Goal: Transaction & Acquisition: Obtain resource

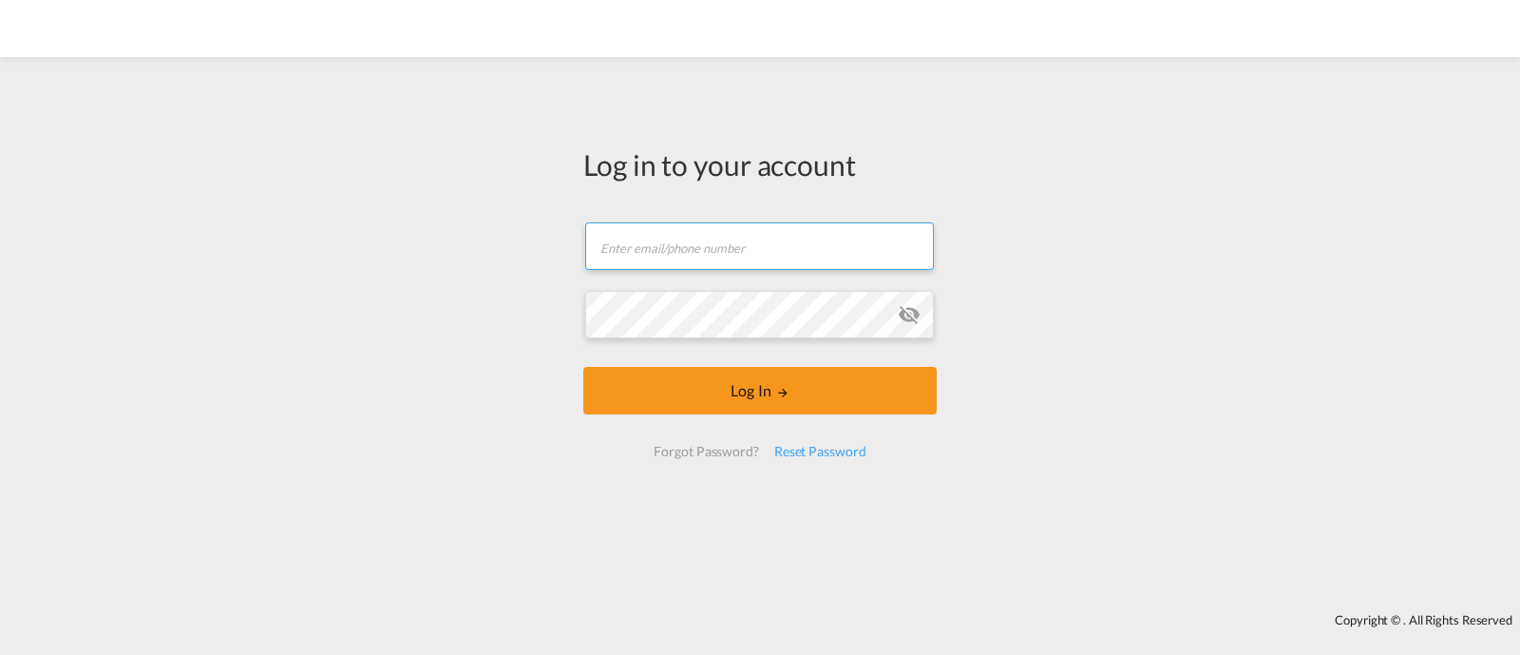
type input "[EMAIL_ADDRESS][DOMAIN_NAME]"
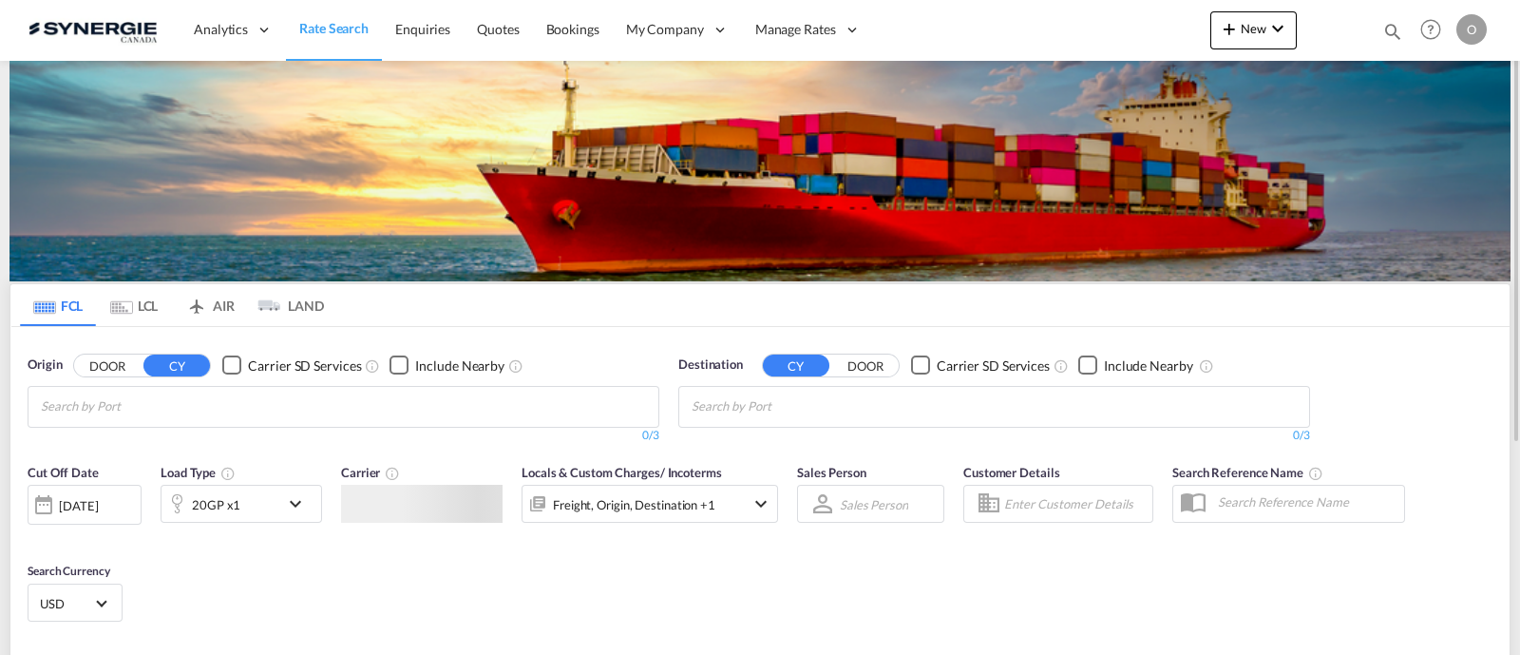
click at [1415, 35] on md-icon "Help" at bounding box center [1431, 29] width 32 height 32
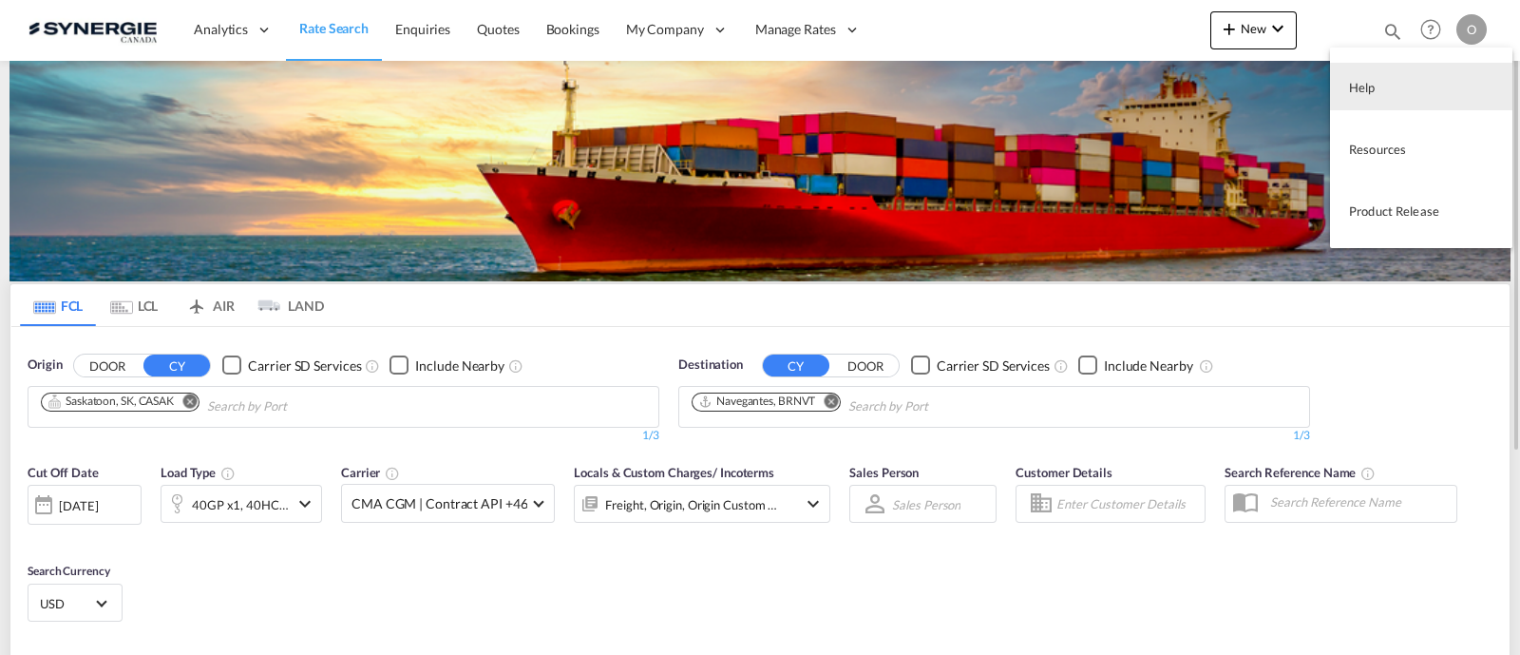
click at [1382, 38] on md-backdrop at bounding box center [760, 327] width 1520 height 655
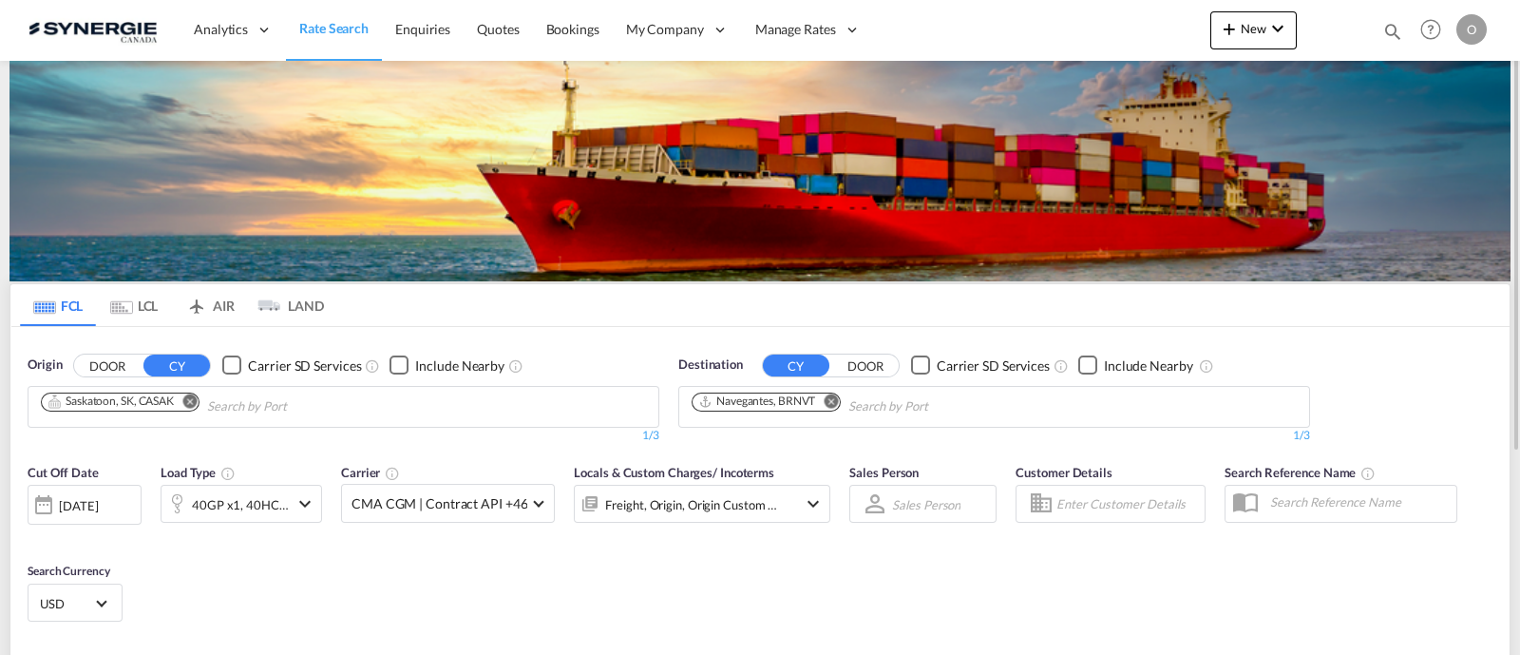
click at [1392, 31] on md-icon "icon-magnify" at bounding box center [1393, 31] width 21 height 21
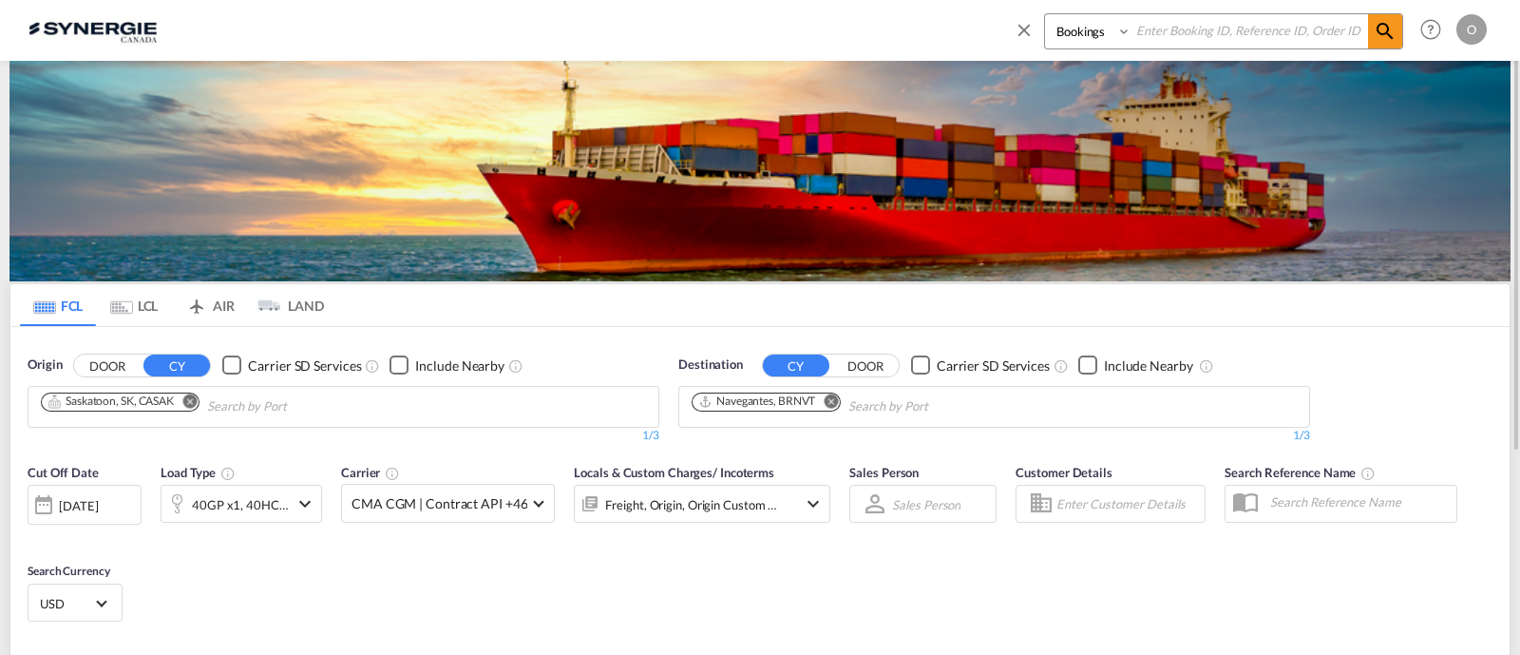
click at [1090, 32] on select "Bookings Quotes Enquiries" at bounding box center [1090, 31] width 90 height 34
select select "Quotes"
click at [1045, 14] on select "Bookings Quotes Enquiries" at bounding box center [1090, 31] width 90 height 34
click at [1169, 31] on input at bounding box center [1250, 30] width 237 height 33
paste input "SYC000014447"
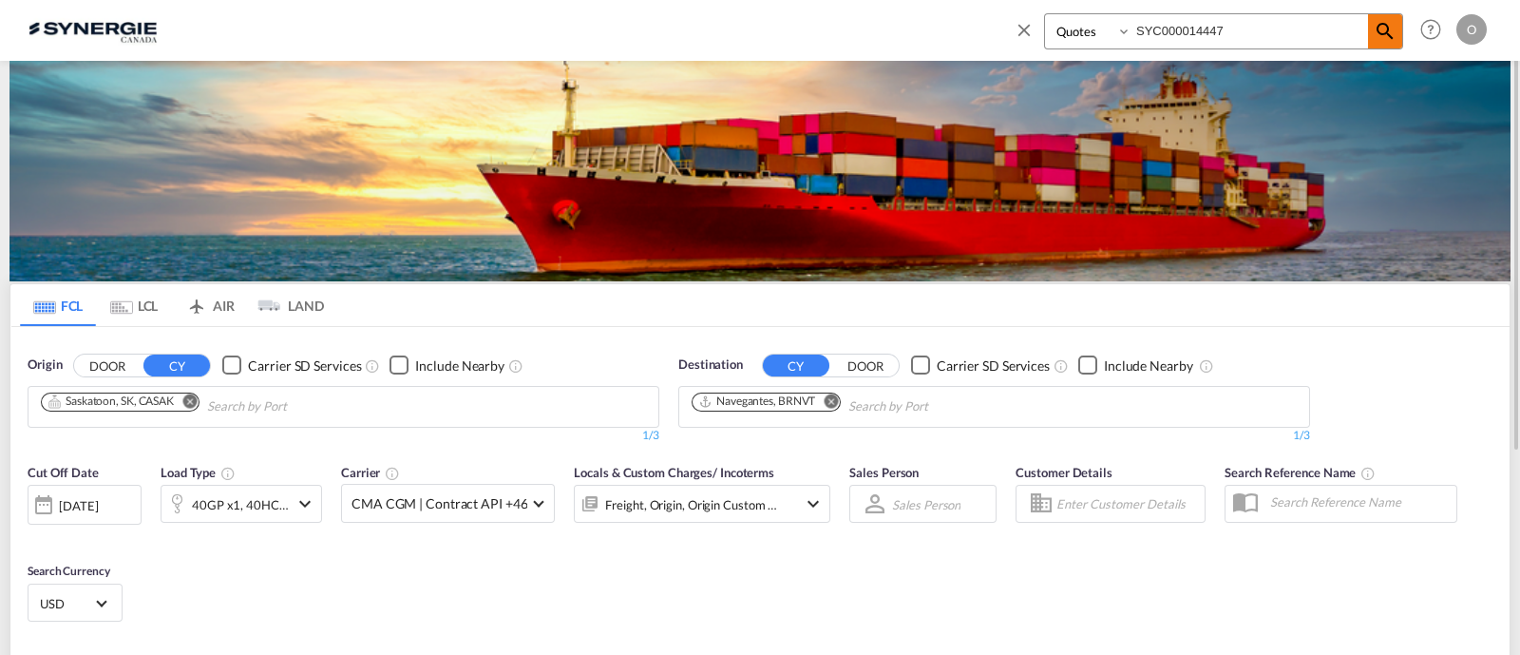
type input "SYC000014447"
click at [1378, 32] on md-icon "icon-magnify" at bounding box center [1385, 31] width 23 height 23
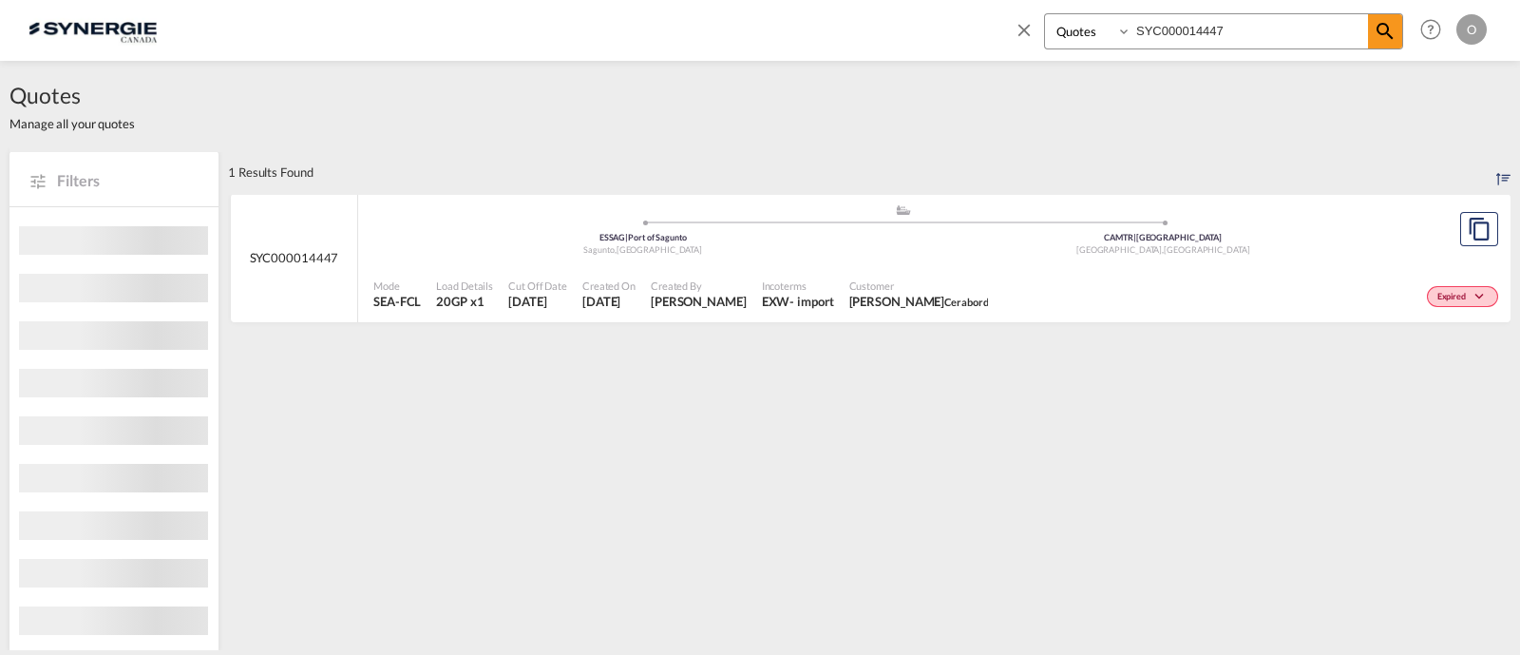
click at [686, 293] on span "[PERSON_NAME]" at bounding box center [699, 301] width 96 height 17
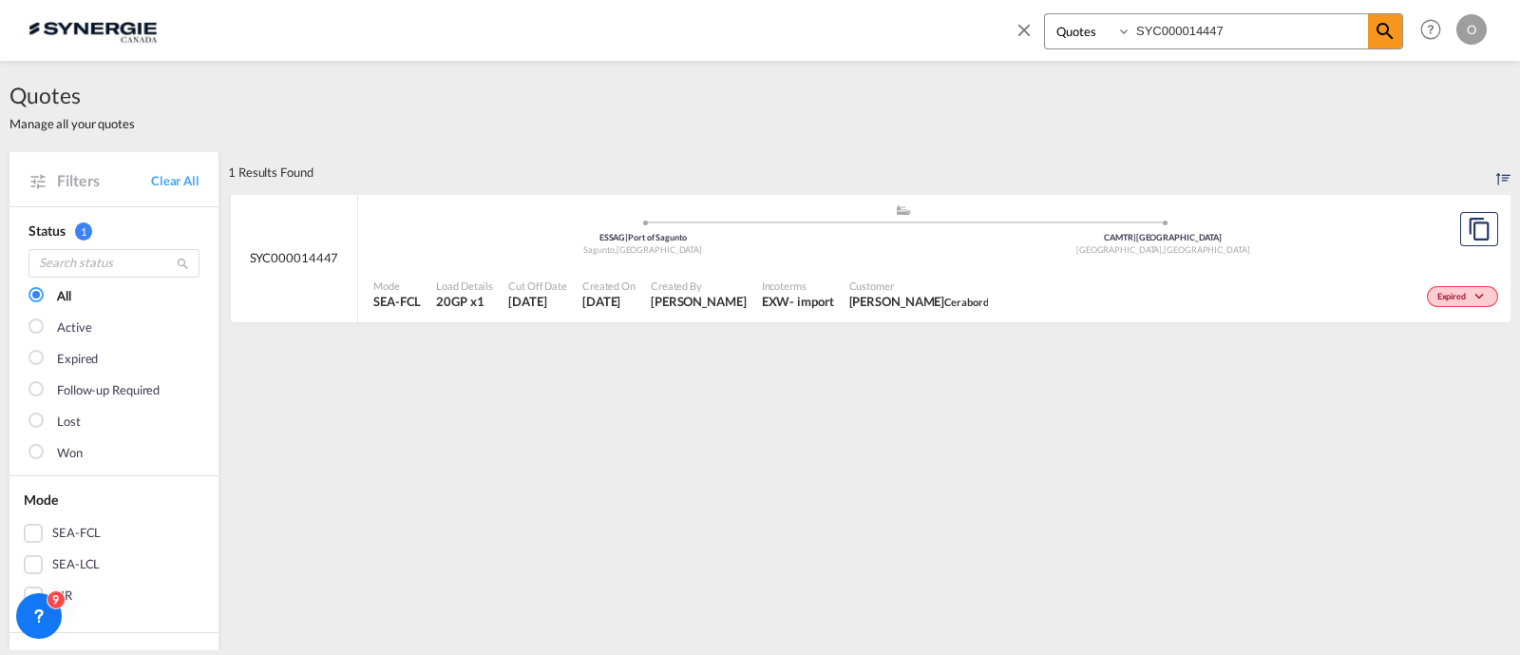
click at [794, 276] on div "Incoterms EXW - import" at bounding box center [797, 295] width 87 height 48
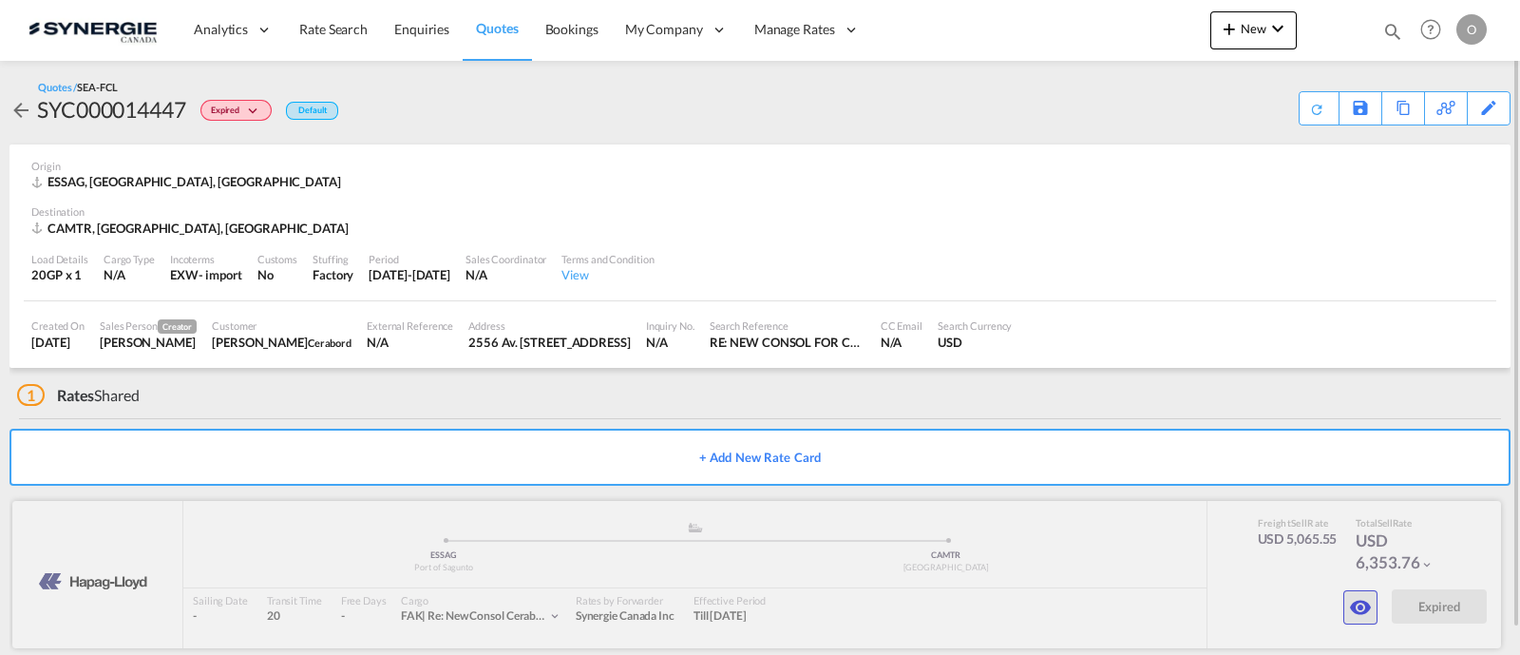
click at [1371, 609] on md-icon "icon-eye" at bounding box center [1360, 607] width 23 height 23
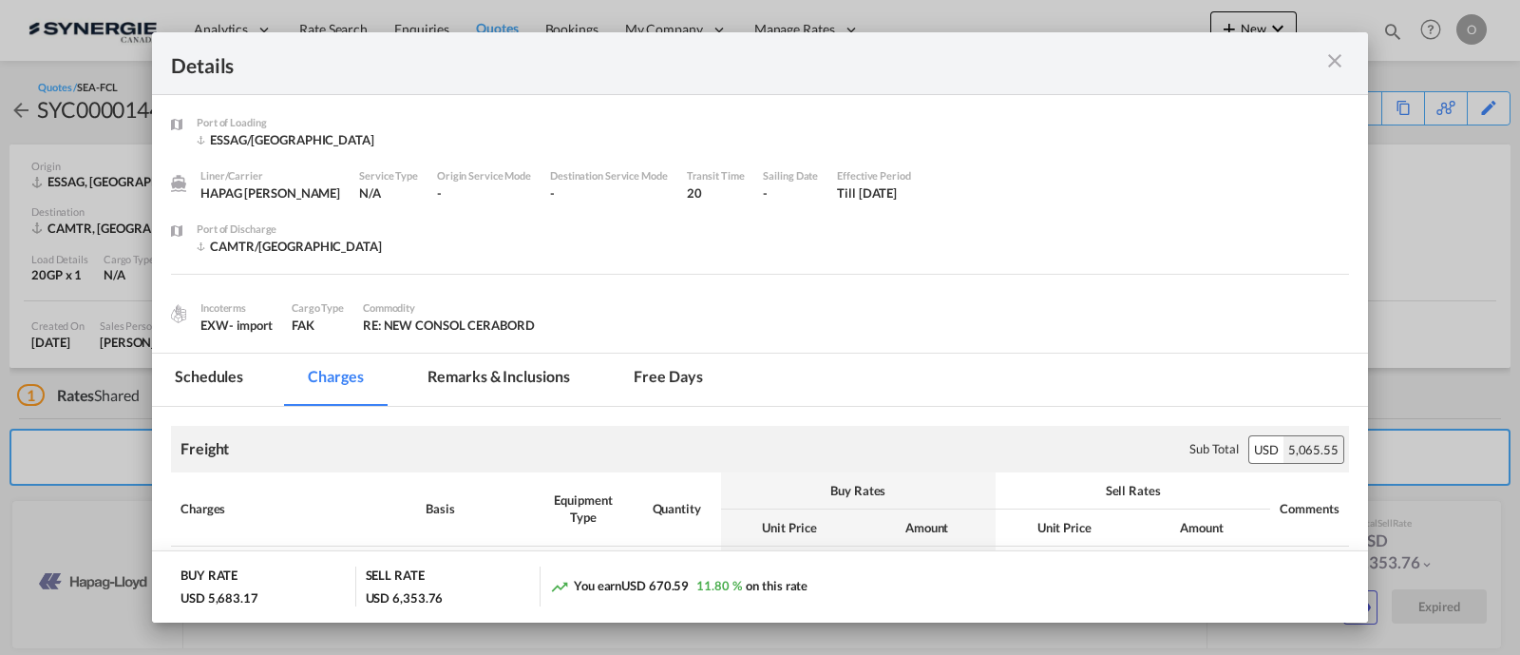
click at [523, 381] on md-tab-item "Remarks & Inclusions" at bounding box center [498, 379] width 187 height 52
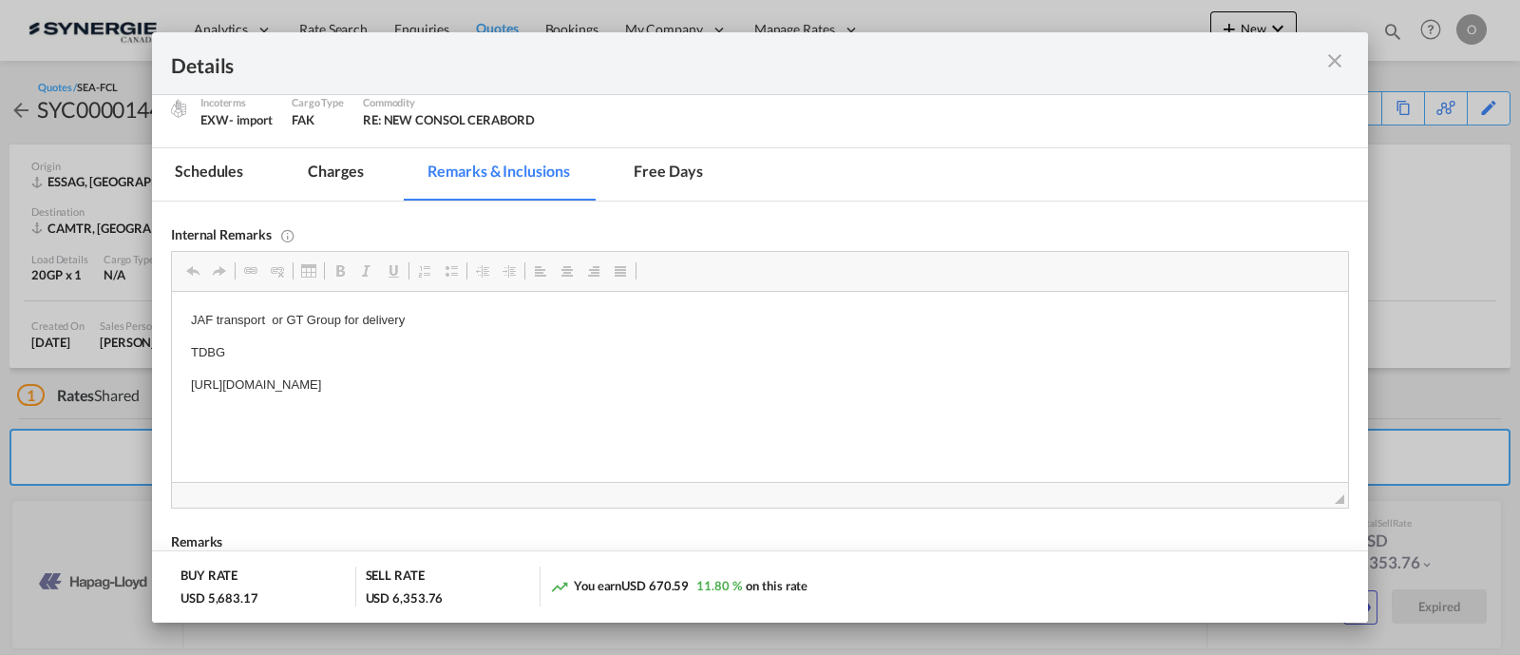
scroll to position [208, 0]
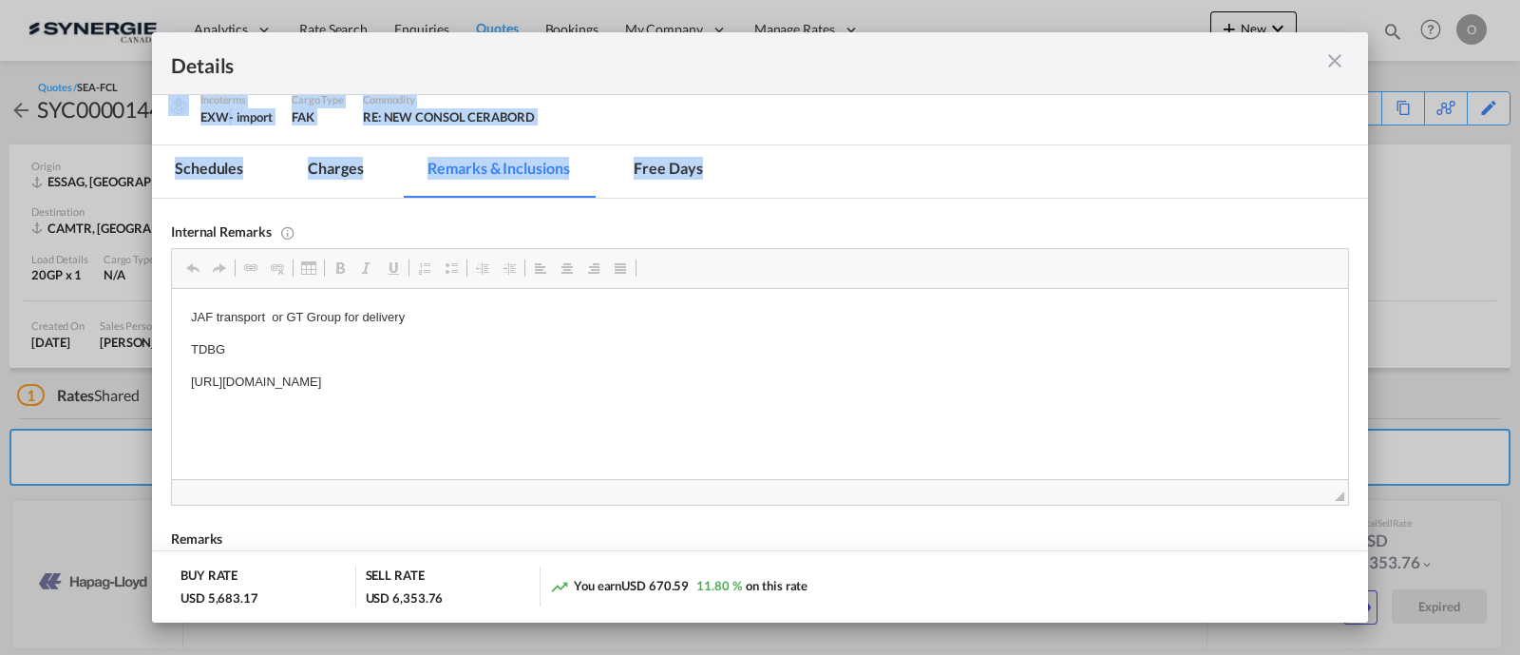
drag, startPoint x: 1330, startPoint y: 66, endPoint x: 1003, endPoint y: 285, distance: 393.7
click at [1003, 285] on md-dialog "Details Port of Loading ESSAG/Port of Sagunto Liner/Carrier HAPAG LLOYD Service…" at bounding box center [760, 326] width 1216 height 589
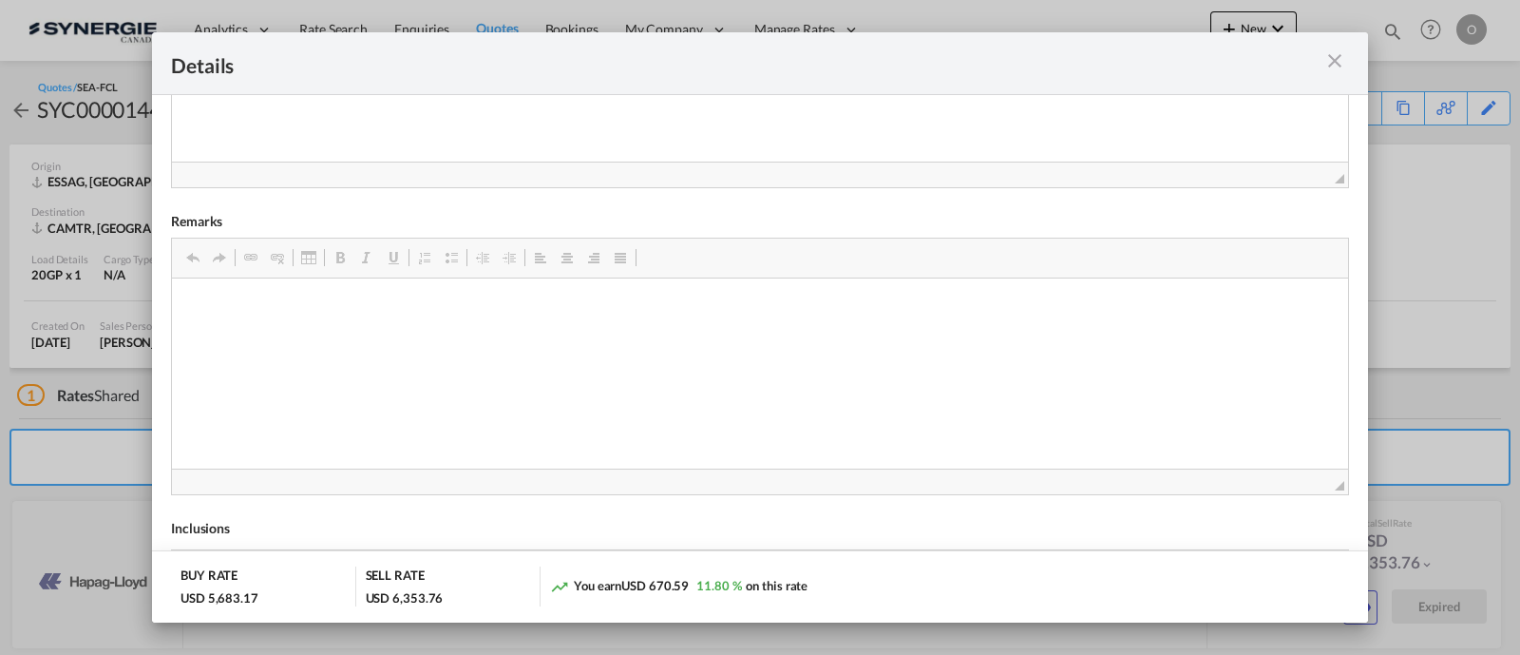
click at [1326, 65] on md-icon "icon-close m-3 fg-AAA8AD cursor" at bounding box center [1335, 60] width 23 height 23
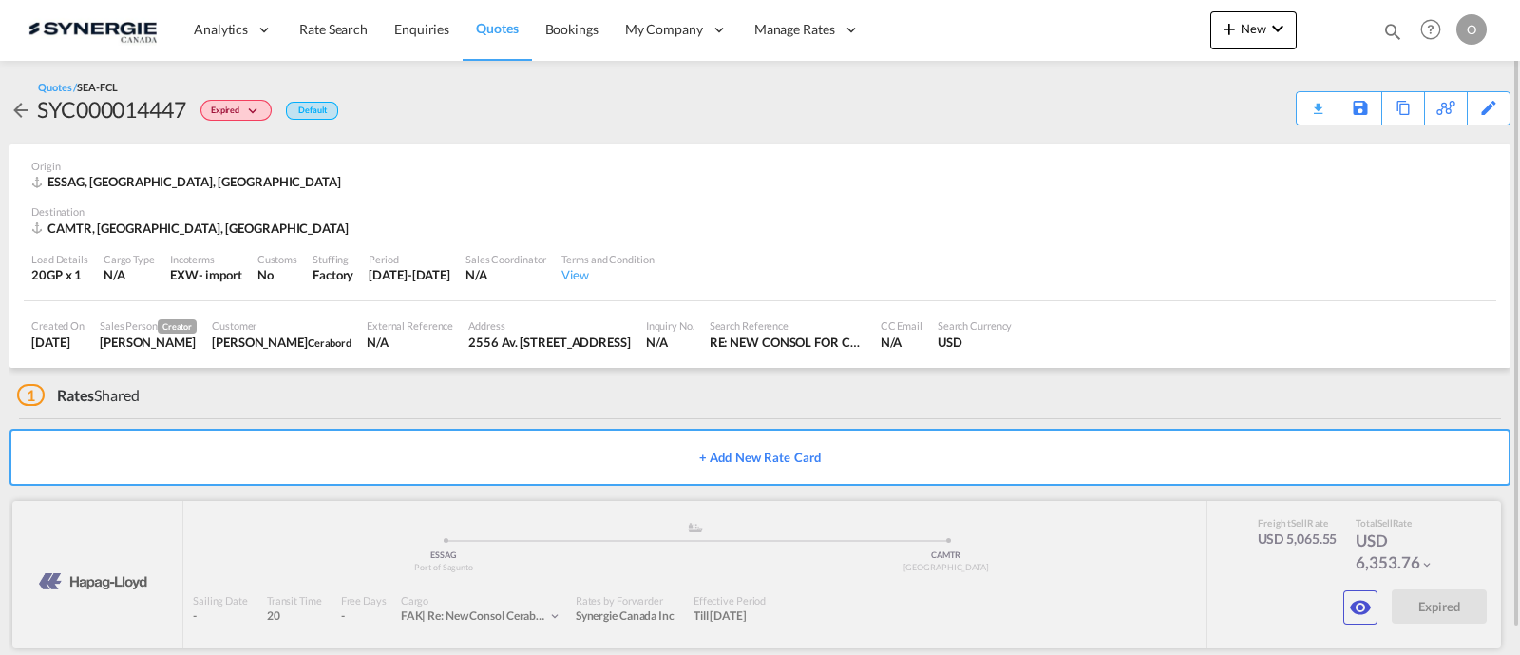
scroll to position [26, 0]
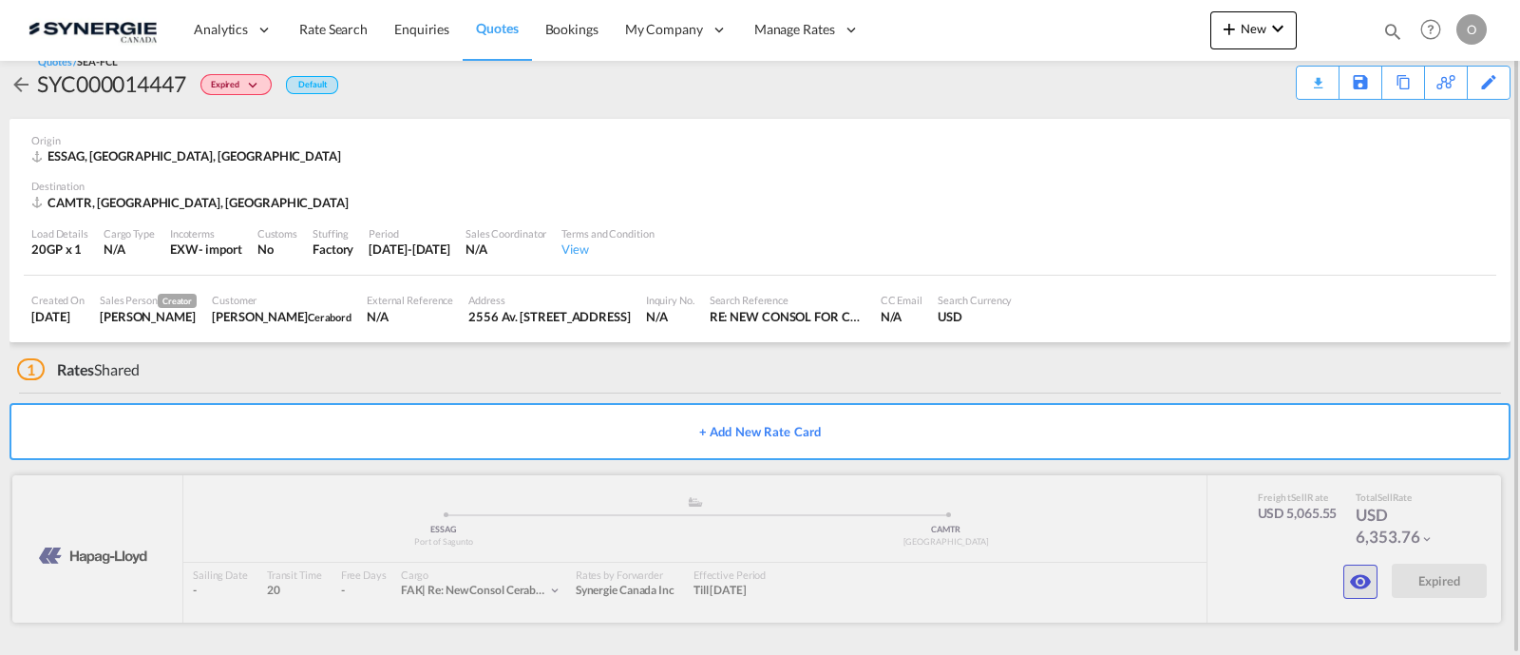
click at [1358, 571] on md-icon "icon-eye" at bounding box center [1360, 581] width 23 height 23
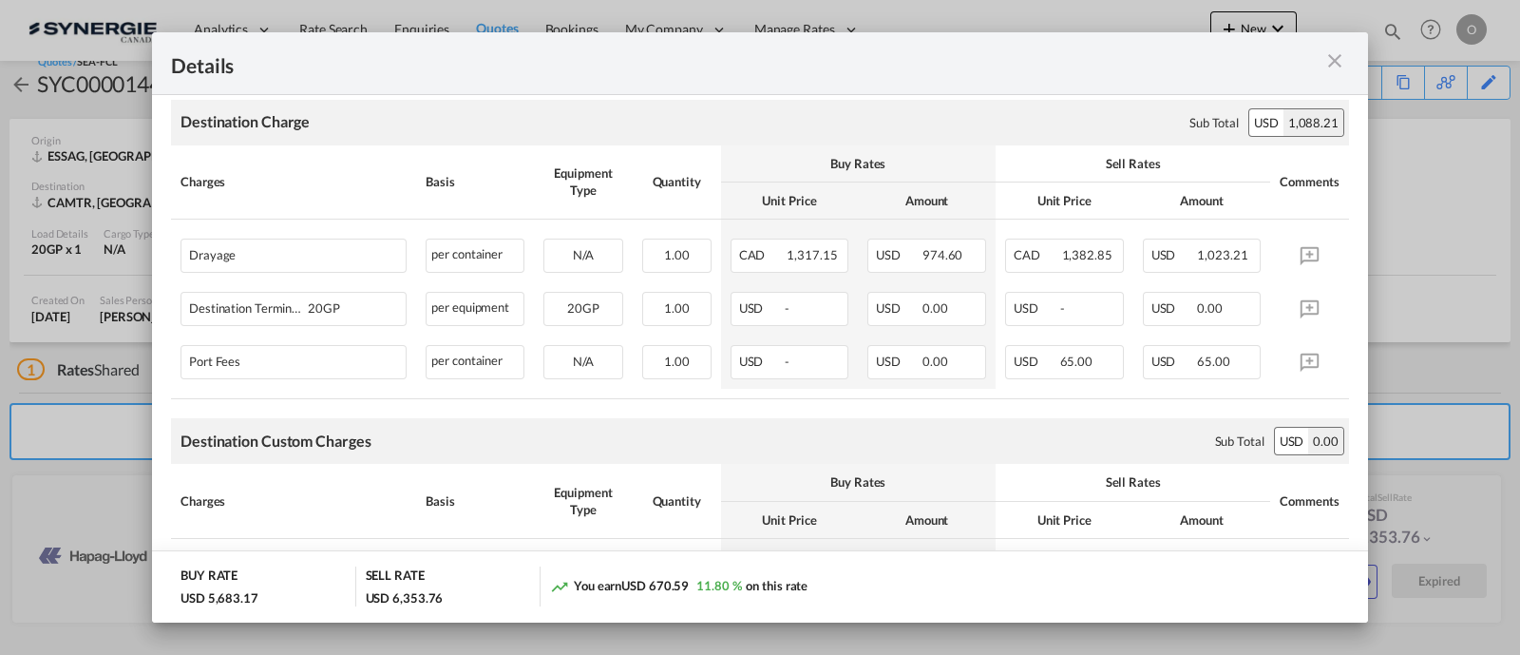
scroll to position [1307, 0]
drag, startPoint x: 1363, startPoint y: 65, endPoint x: 1343, endPoint y: 68, distance: 20.3
click at [1364, 65] on div "Details" at bounding box center [760, 63] width 1216 height 63
click at [1340, 65] on md-icon "icon-close m-3 fg-AAA8AD cursor" at bounding box center [1335, 60] width 23 height 23
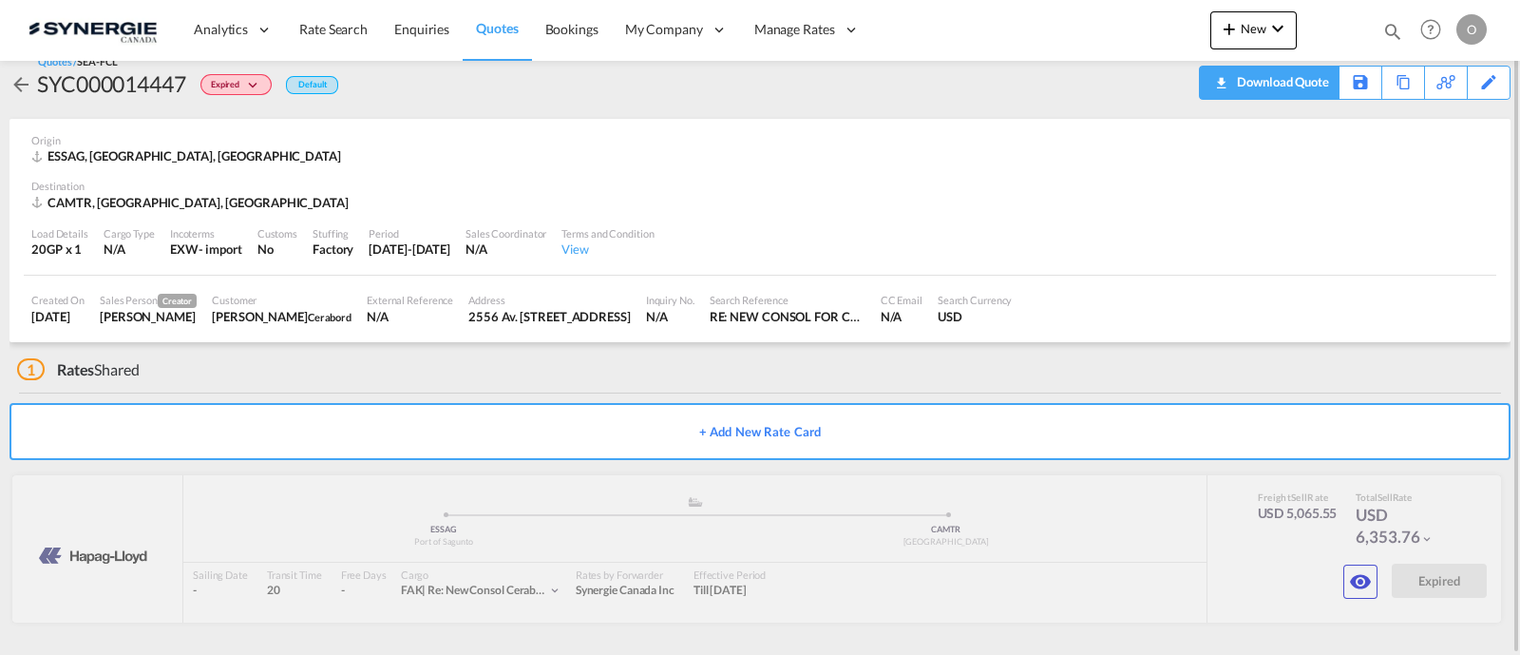
click at [1316, 86] on div "Download Quote" at bounding box center [1280, 82] width 97 height 30
